Goal: Task Accomplishment & Management: Manage account settings

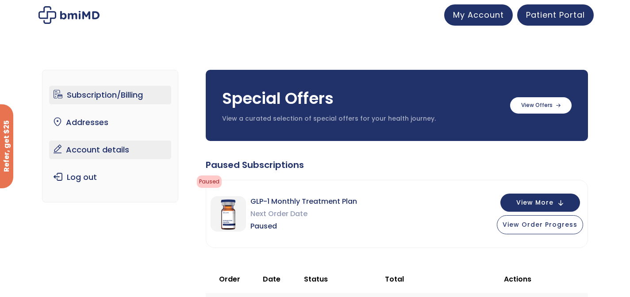
click at [93, 154] on link "Account details" at bounding box center [110, 150] width 123 height 19
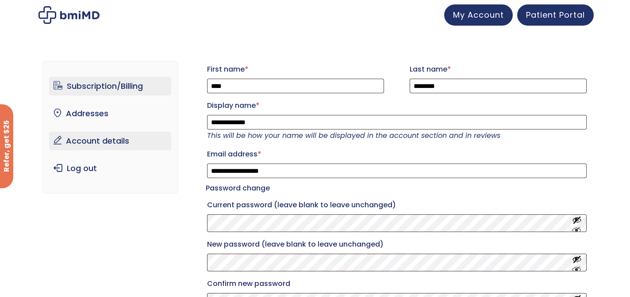
click at [109, 80] on link "Subscription/Billing" at bounding box center [110, 86] width 123 height 19
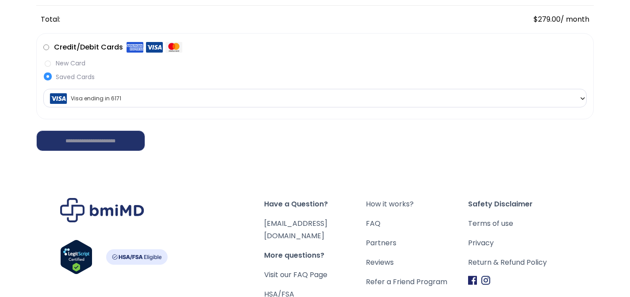
scroll to position [257, 0]
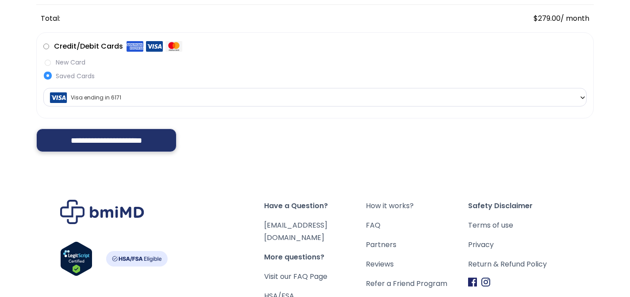
click at [120, 136] on input "**********" at bounding box center [106, 140] width 140 height 23
